Goal: Contribute content

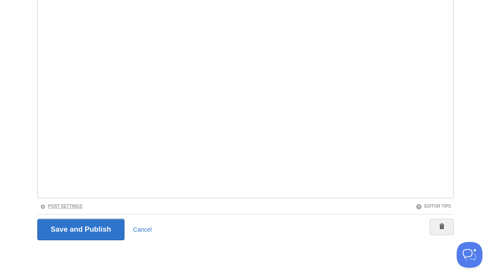
click at [69, 205] on link "Post Settings" at bounding box center [61, 206] width 43 height 5
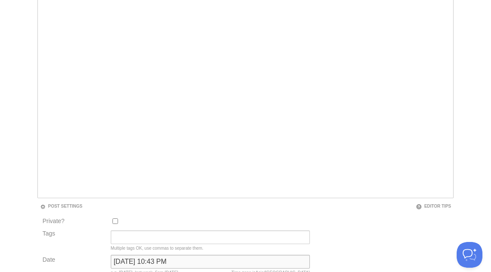
click at [150, 264] on input "[DATE] 10:43 PM" at bounding box center [210, 262] width 199 height 14
type input "now"
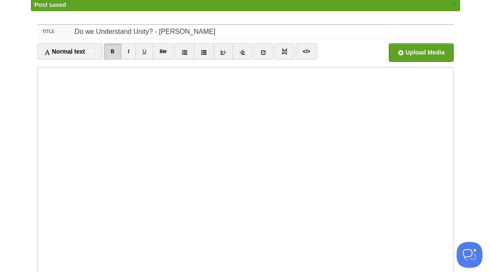
scroll to position [45, 0]
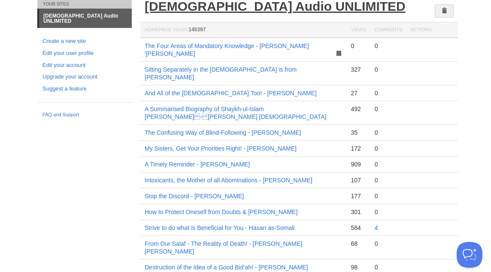
click at [223, 8] on link "[DEMOGRAPHIC_DATA] Audio UNLIMITED" at bounding box center [275, 6] width 261 height 14
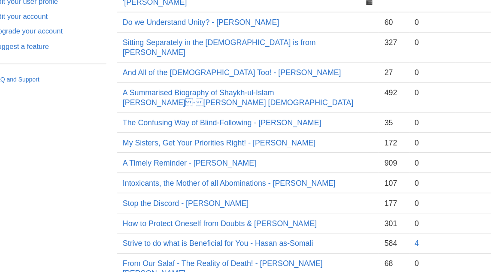
scroll to position [39, 0]
